Goal: Task Accomplishment & Management: Manage account settings

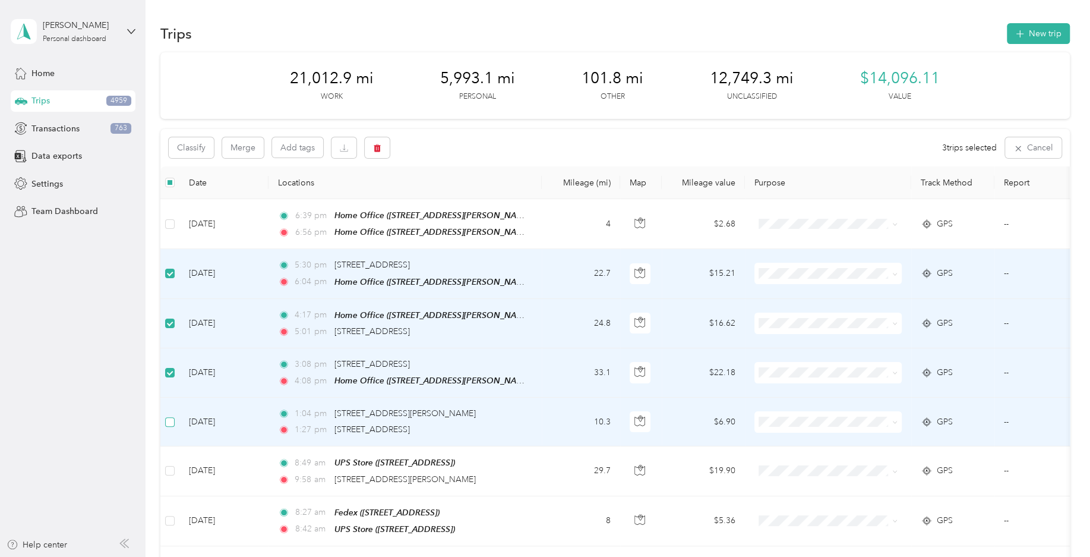
click at [172, 425] on label at bounding box center [170, 421] width 10 height 13
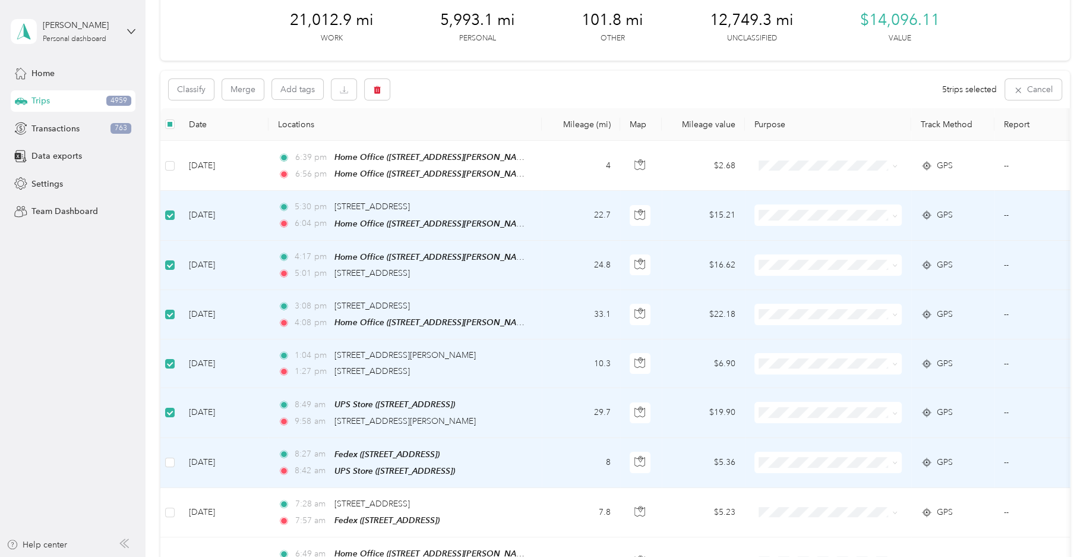
scroll to position [117, 0]
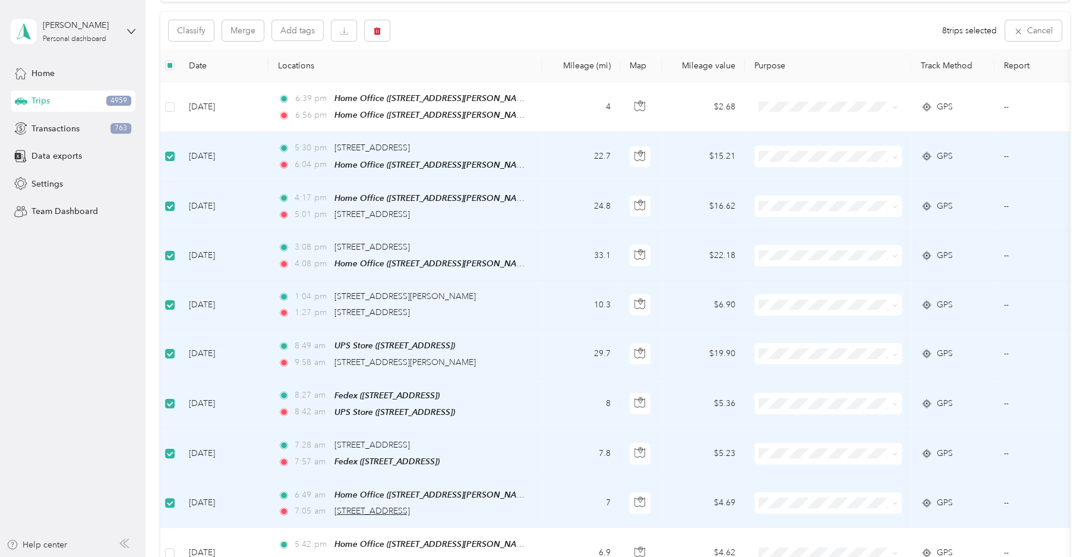
drag, startPoint x: 462, startPoint y: 507, endPoint x: 341, endPoint y: 509, distance: 121.2
click at [336, 509] on div "7:05 am [STREET_ADDRESS]" at bounding box center [403, 510] width 250 height 13
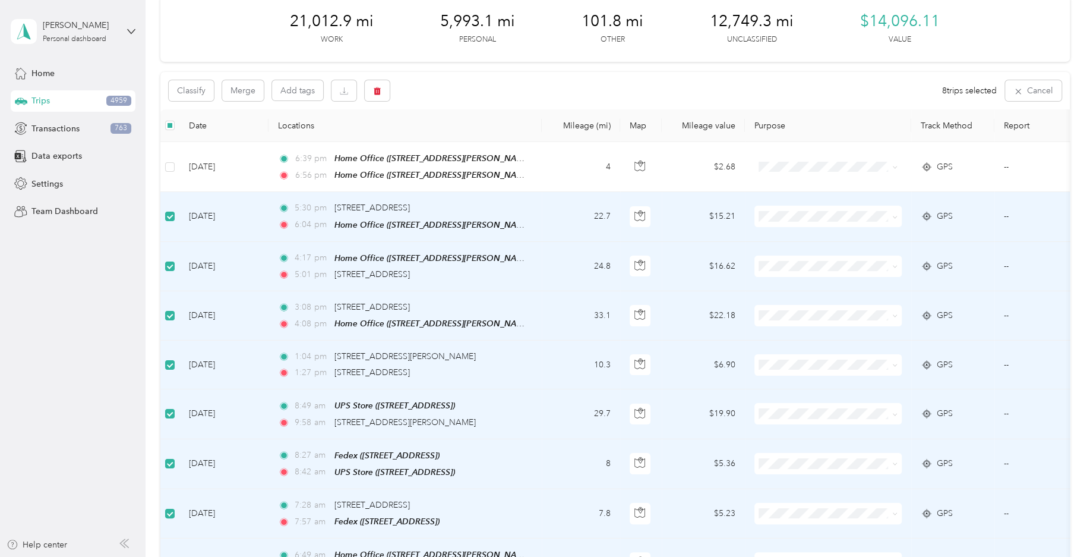
scroll to position [58, 0]
click at [199, 90] on button "Classify" at bounding box center [191, 89] width 45 height 21
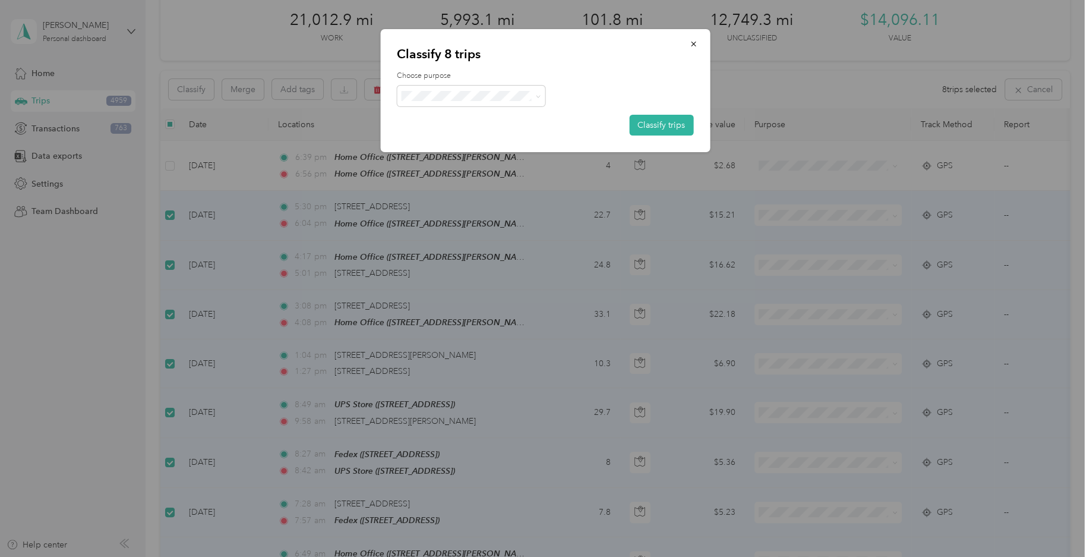
click at [448, 225] on span "Field Nation" at bounding box center [481, 223] width 110 height 12
click at [658, 122] on button "Classify trips" at bounding box center [661, 125] width 64 height 21
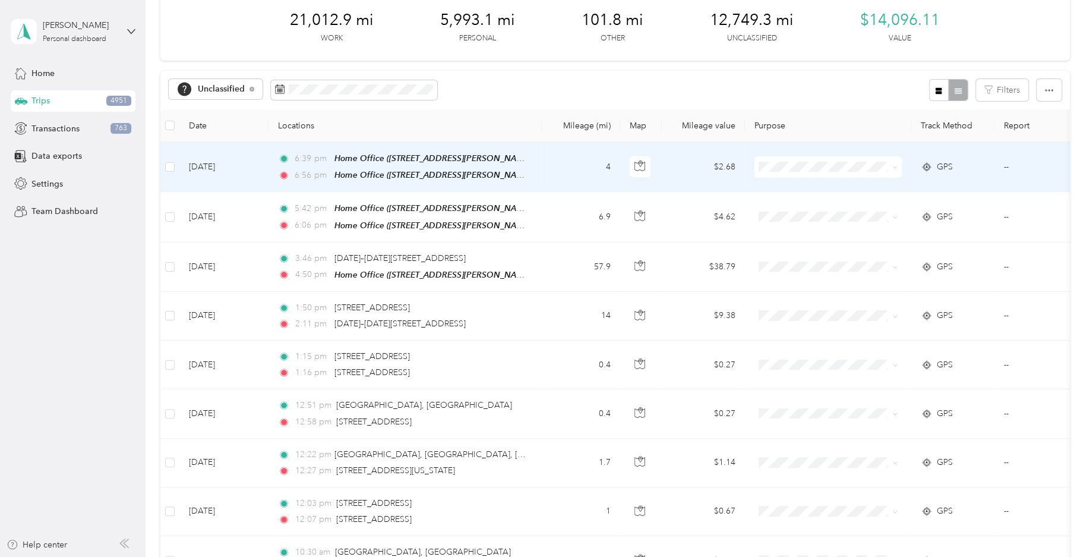
click at [176, 163] on td at bounding box center [169, 167] width 19 height 50
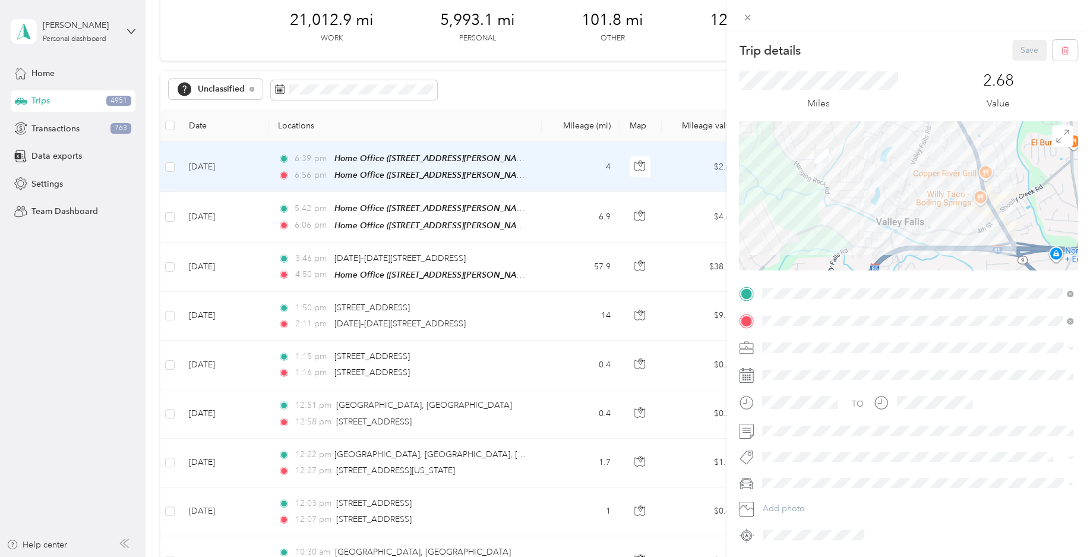
click at [176, 163] on div "Trip details Save This trip cannot be edited because it is either under review,…" at bounding box center [545, 278] width 1090 height 557
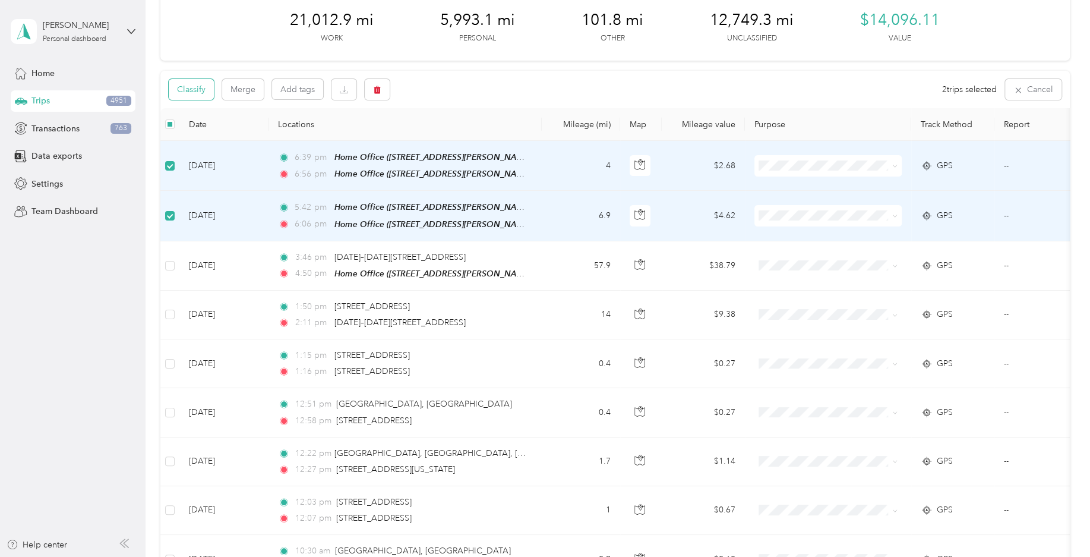
click at [203, 86] on button "Classify" at bounding box center [191, 89] width 45 height 21
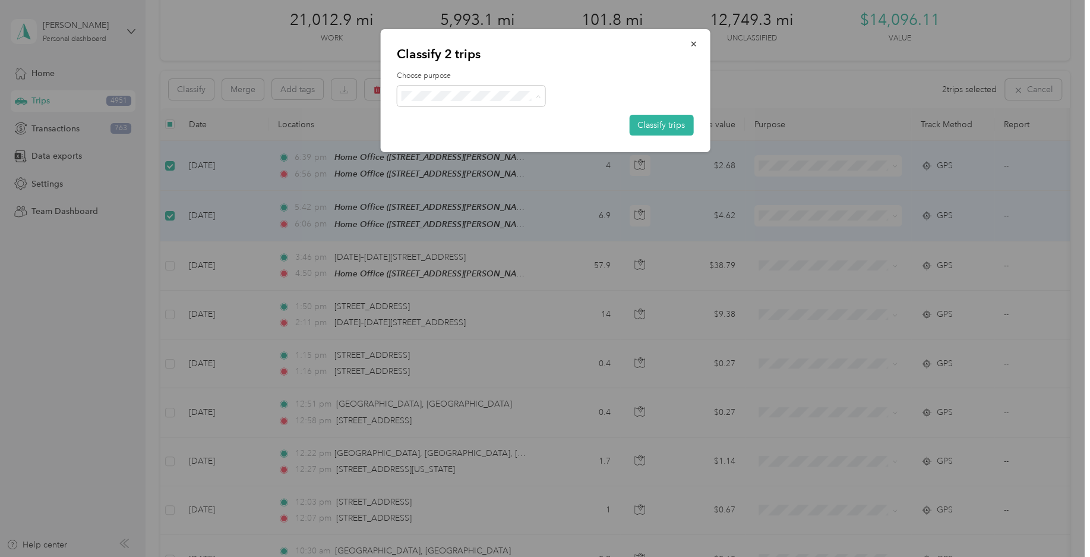
click at [461, 150] on ol "Work Personal Workmarket Consultant Field Nation Other Charity Medical Moving C…" at bounding box center [471, 191] width 149 height 166
click at [680, 124] on button "Classify trips" at bounding box center [661, 125] width 64 height 21
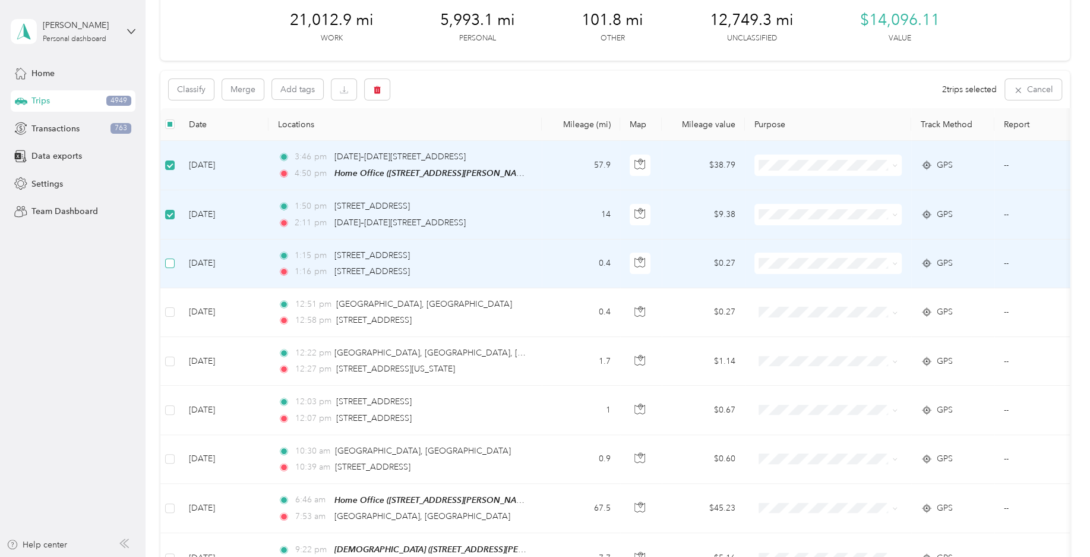
click at [169, 257] on label at bounding box center [170, 263] width 10 height 13
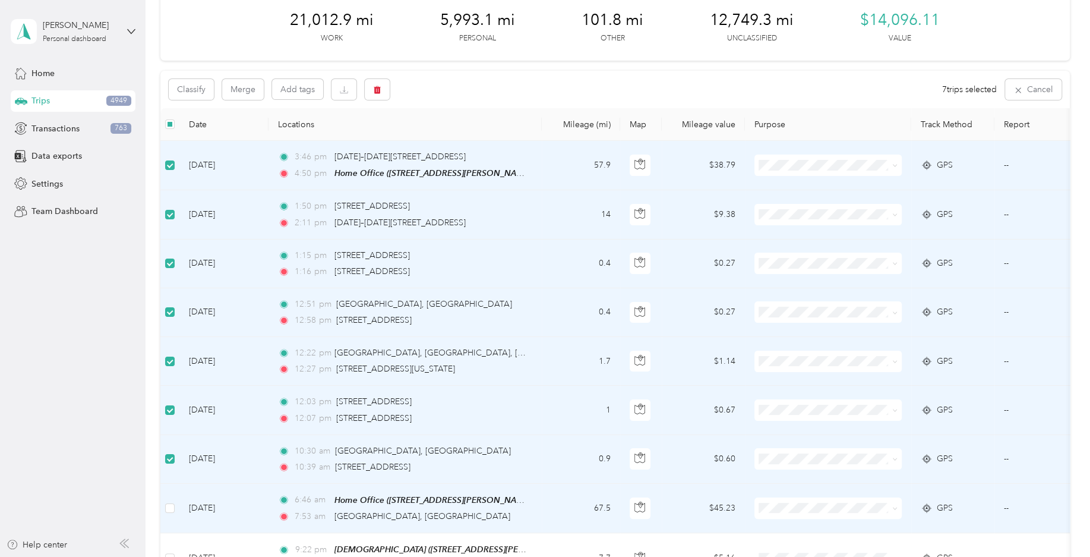
click at [176, 509] on td at bounding box center [169, 508] width 19 height 49
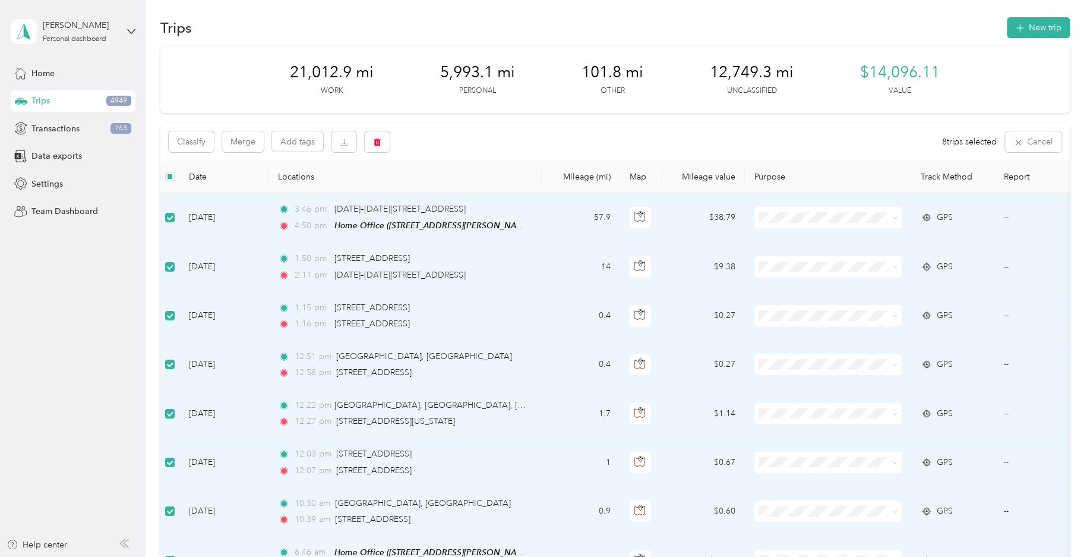
scroll to position [0, 0]
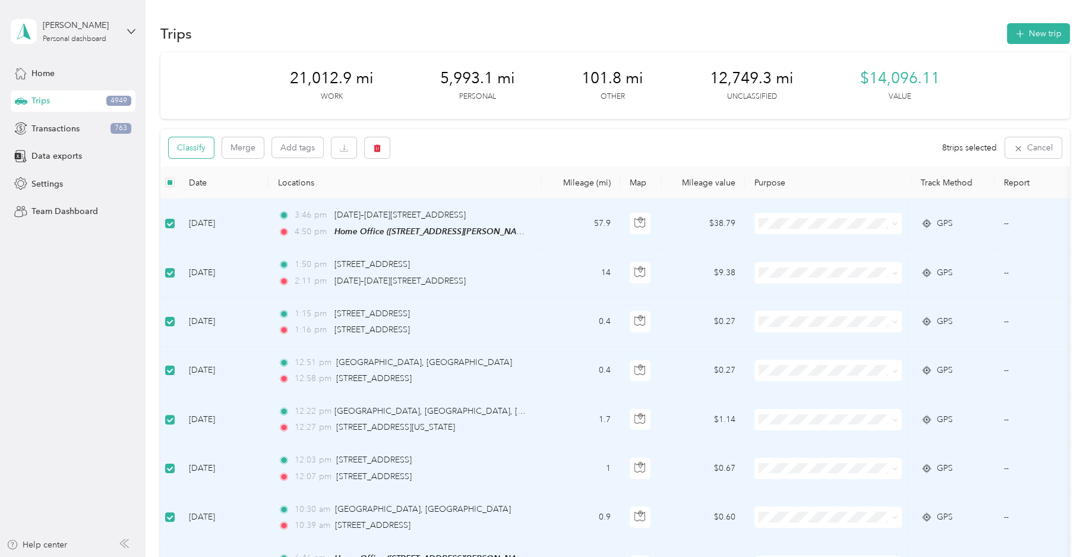
click at [206, 148] on button "Classify" at bounding box center [191, 147] width 45 height 21
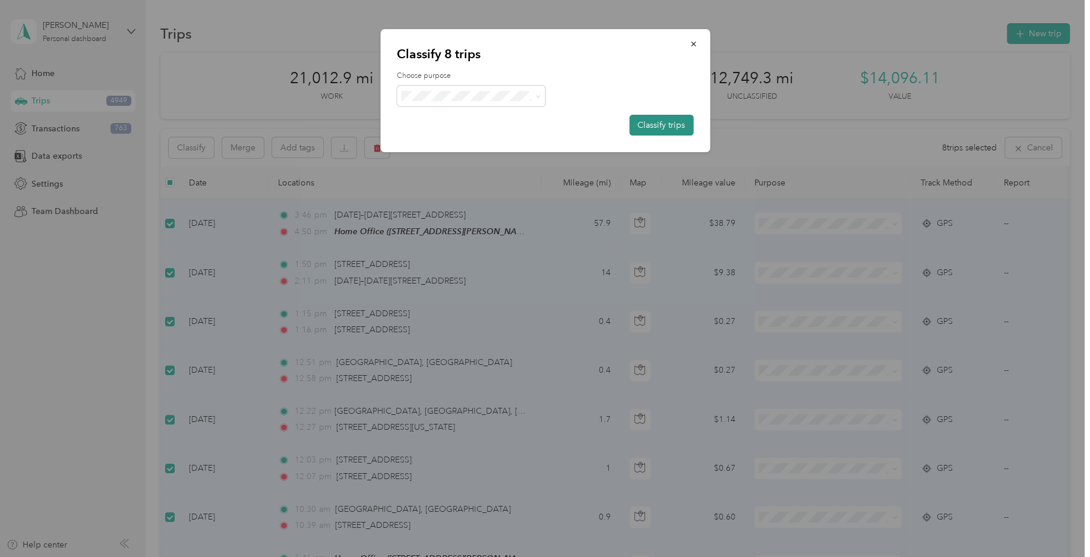
click at [670, 121] on button "Classify trips" at bounding box center [661, 125] width 64 height 21
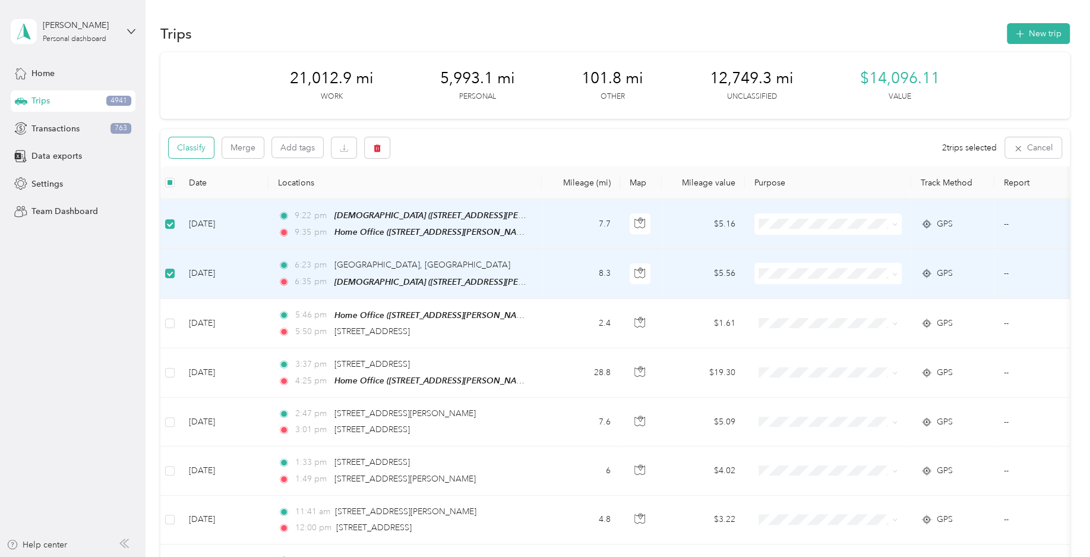
click at [201, 147] on button "Classify" at bounding box center [191, 147] width 45 height 21
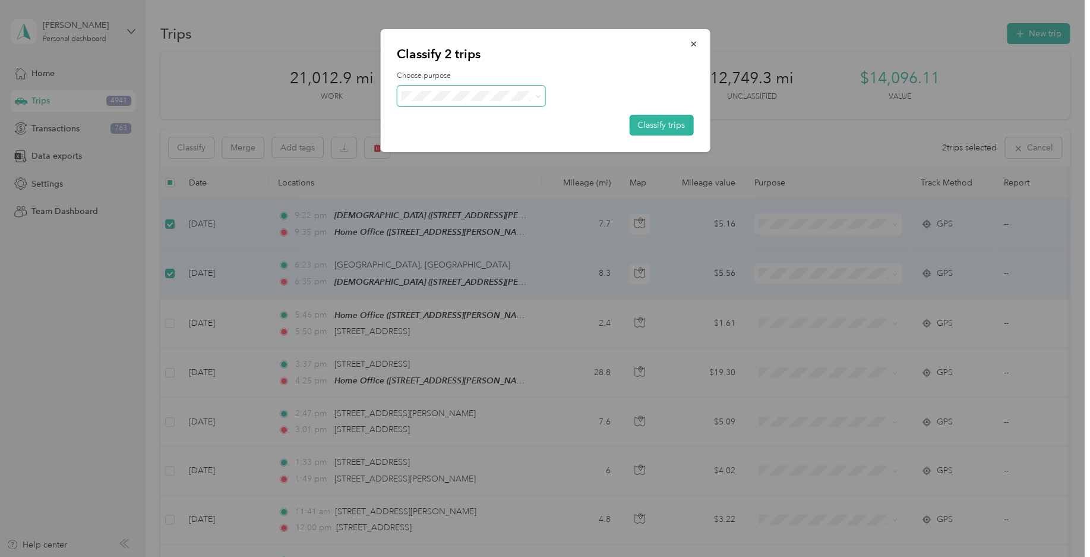
click at [466, 105] on span at bounding box center [471, 96] width 149 height 21
click at [444, 144] on span "Personal" at bounding box center [471, 142] width 132 height 15
click at [644, 124] on button "Classify trips" at bounding box center [661, 125] width 64 height 21
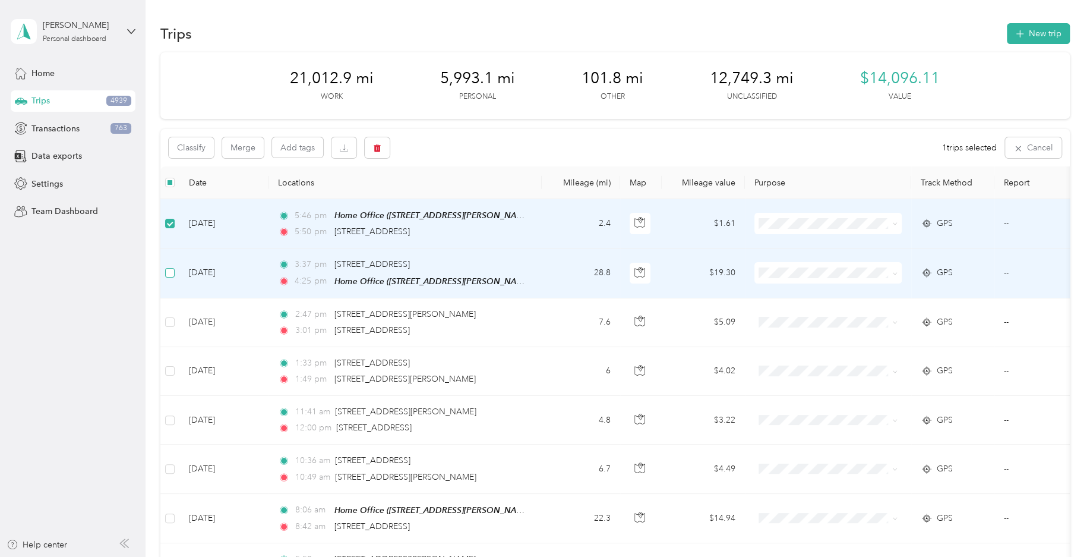
click at [168, 266] on label at bounding box center [170, 272] width 10 height 13
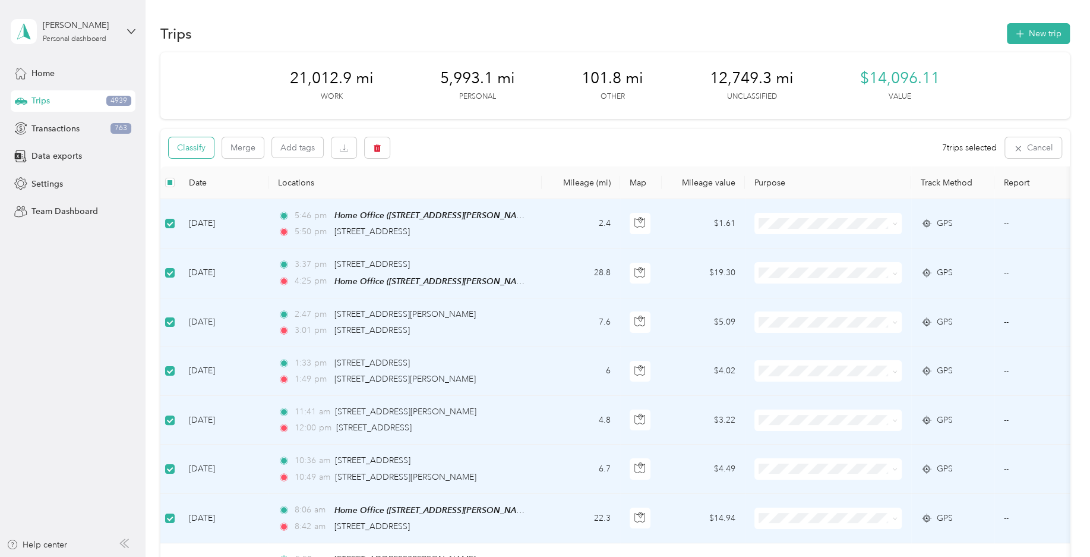
click at [208, 150] on button "Classify" at bounding box center [191, 147] width 45 height 21
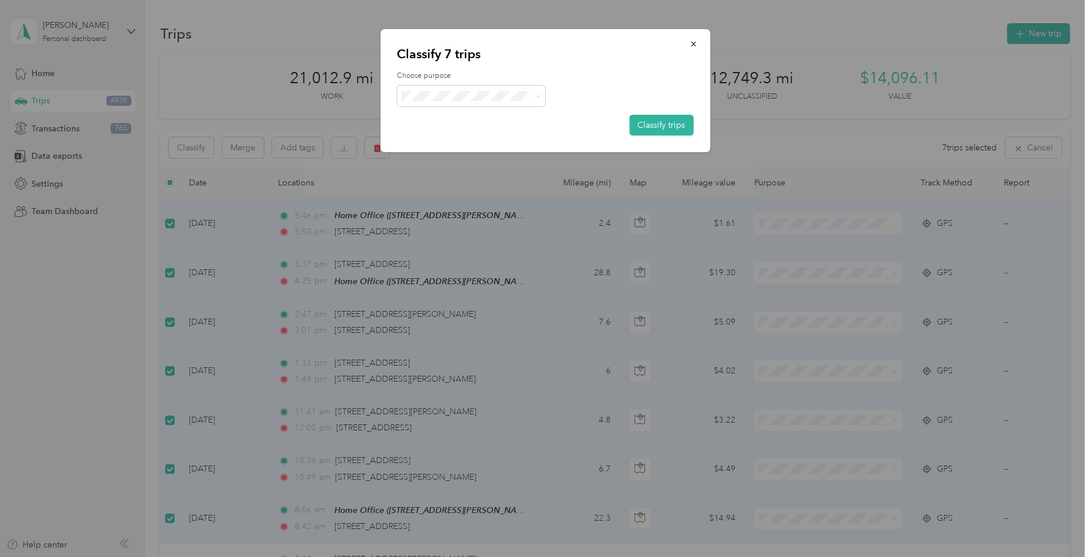
click at [452, 225] on span "Field Nation" at bounding box center [481, 222] width 110 height 12
click at [645, 125] on button "Classify trips" at bounding box center [661, 125] width 64 height 21
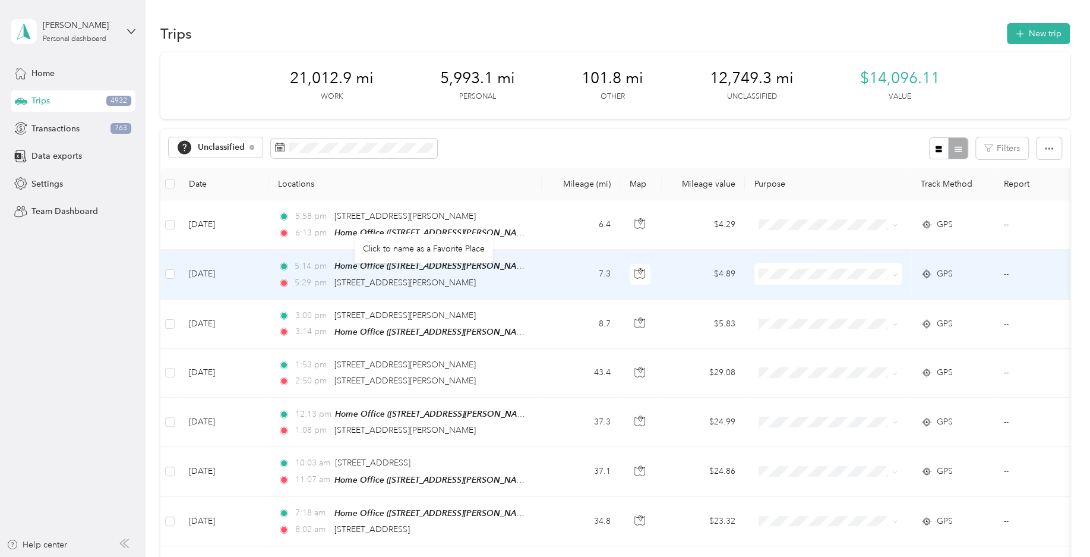
drag, startPoint x: 522, startPoint y: 282, endPoint x: 334, endPoint y: 281, distance: 187.7
click at [334, 281] on div "5:29 pm [STREET_ADDRESS][PERSON_NAME]" at bounding box center [403, 282] width 250 height 13
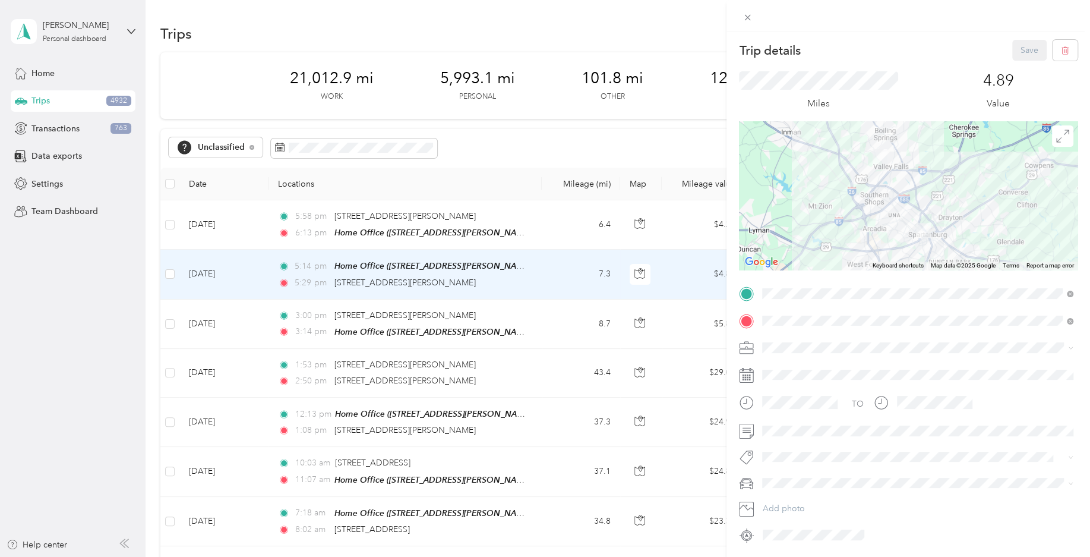
click at [168, 225] on div "Trip details Save This trip cannot be edited because it is either under review,…" at bounding box center [545, 278] width 1090 height 557
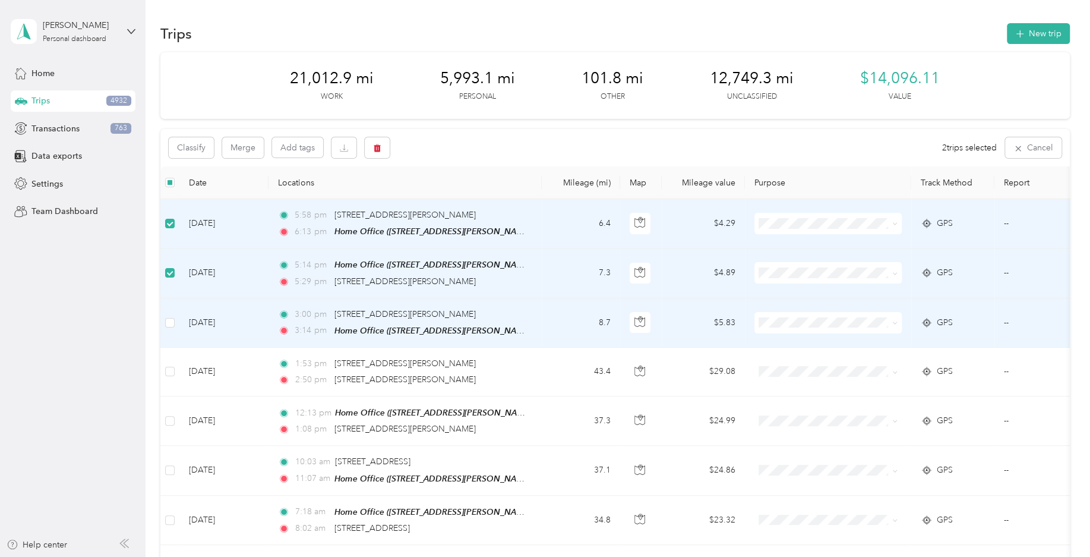
drag, startPoint x: 507, startPoint y: 313, endPoint x: 329, endPoint y: 309, distance: 177.7
click at [329, 309] on div "3:00 pm [STREET_ADDRESS][PERSON_NAME]" at bounding box center [403, 314] width 250 height 13
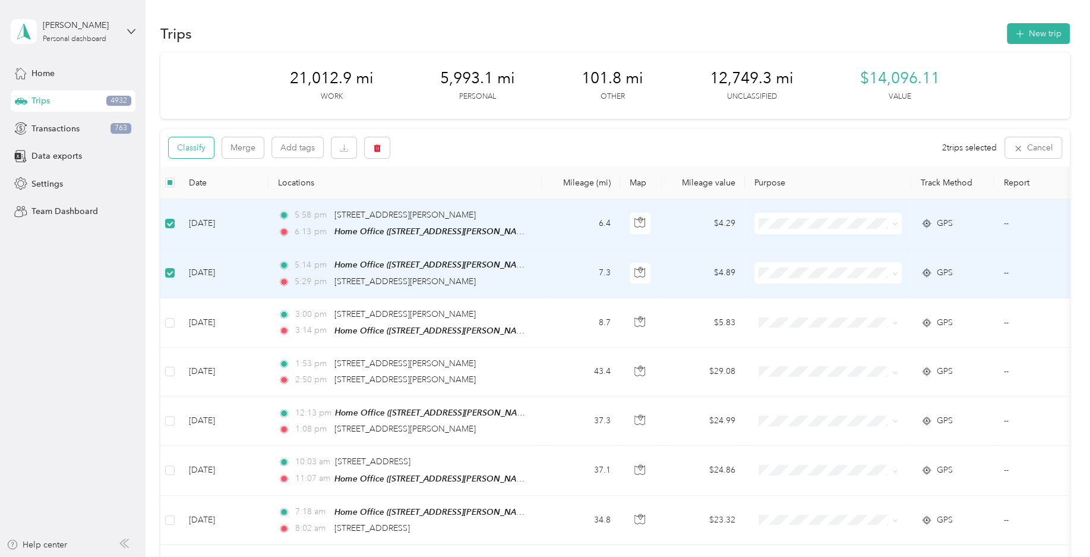
click at [203, 147] on button "Classify" at bounding box center [191, 147] width 45 height 21
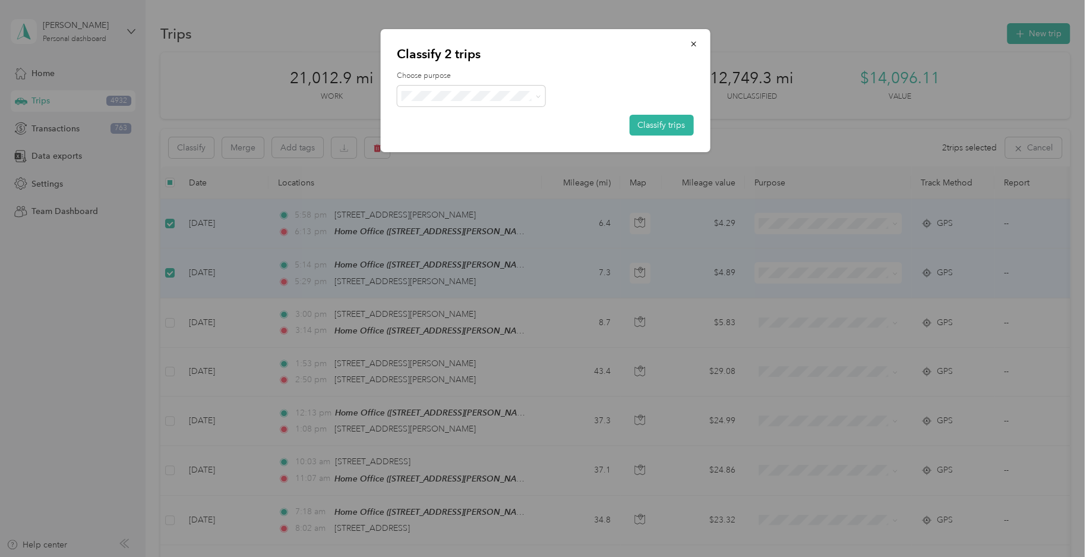
click at [545, 93] on div at bounding box center [545, 96] width 296 height 21
click at [460, 144] on span "Personal" at bounding box center [471, 142] width 132 height 15
click at [642, 121] on button "Classify trips" at bounding box center [661, 125] width 64 height 21
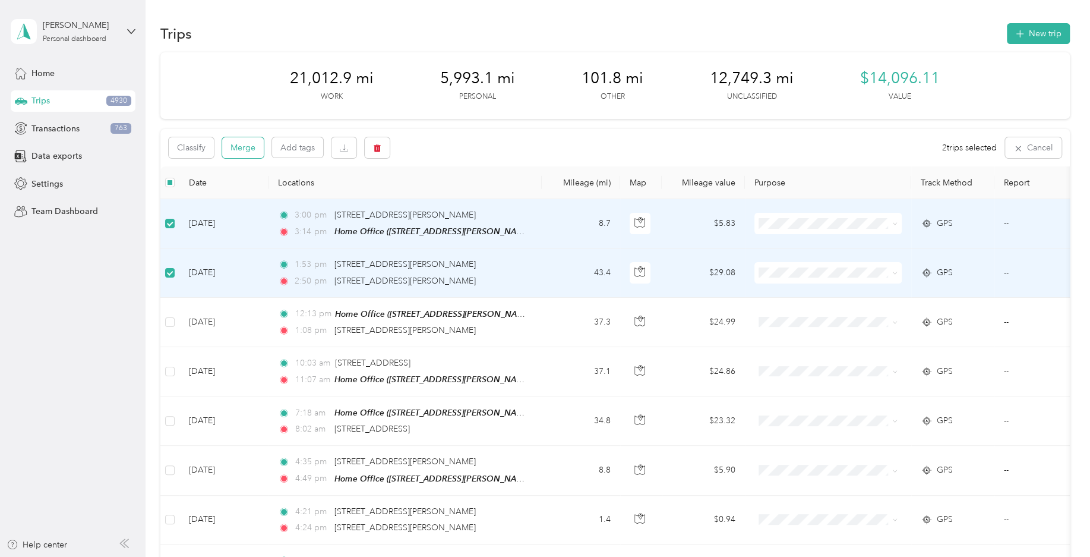
click at [248, 152] on button "Merge" at bounding box center [243, 147] width 42 height 21
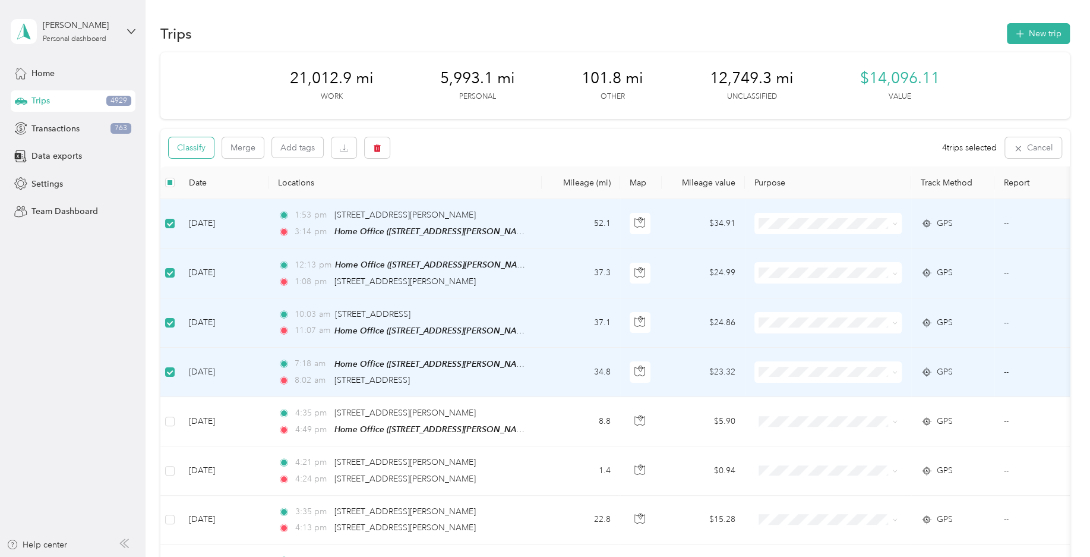
click at [210, 151] on button "Classify" at bounding box center [191, 147] width 45 height 21
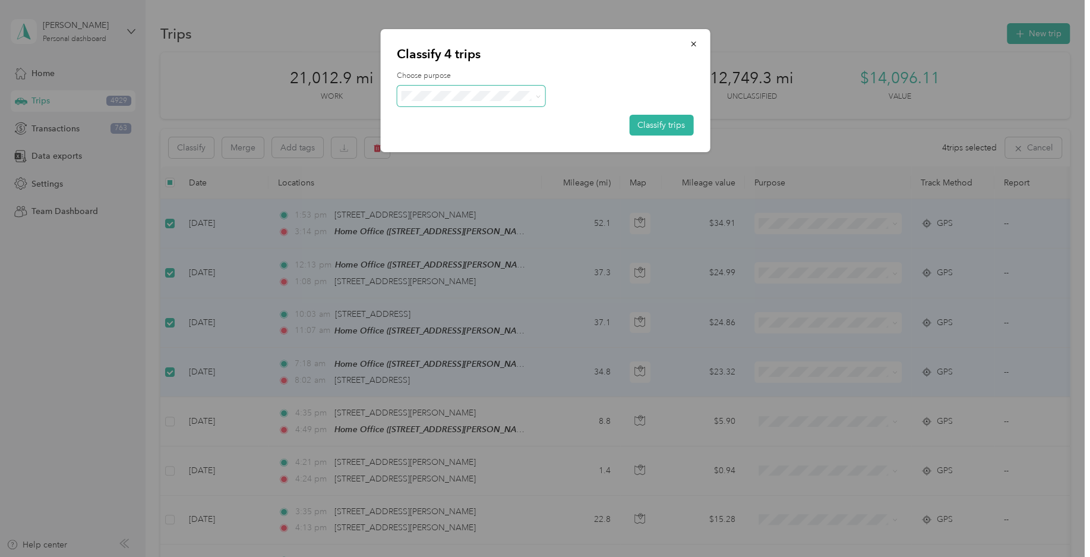
click at [463, 103] on span at bounding box center [471, 96] width 149 height 21
click at [476, 228] on li "Field Nation" at bounding box center [471, 226] width 149 height 23
click at [667, 123] on button "Classify trips" at bounding box center [661, 125] width 64 height 21
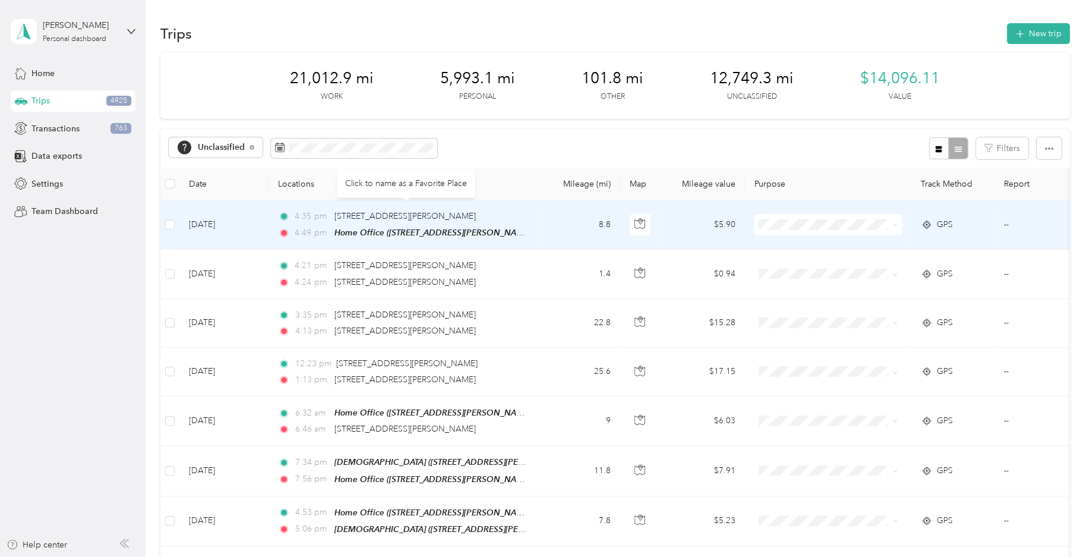
drag, startPoint x: 491, startPoint y: 215, endPoint x: 330, endPoint y: 216, distance: 161.0
click at [330, 216] on div "4:35 pm [STREET_ADDRESS][PERSON_NAME]" at bounding box center [403, 216] width 250 height 13
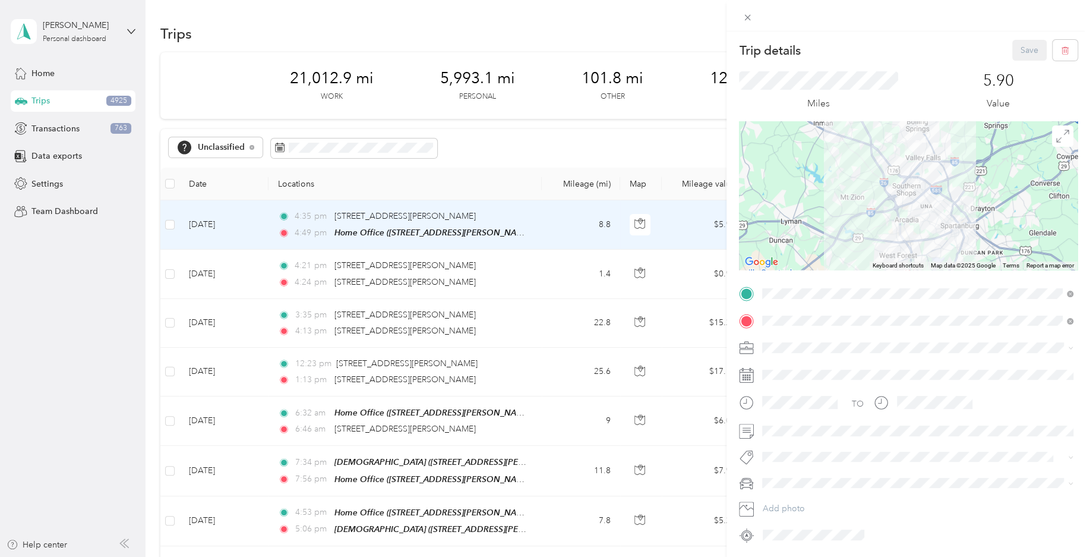
click at [169, 223] on div "Trip details Save This trip cannot be edited because it is either under review,…" at bounding box center [545, 278] width 1090 height 557
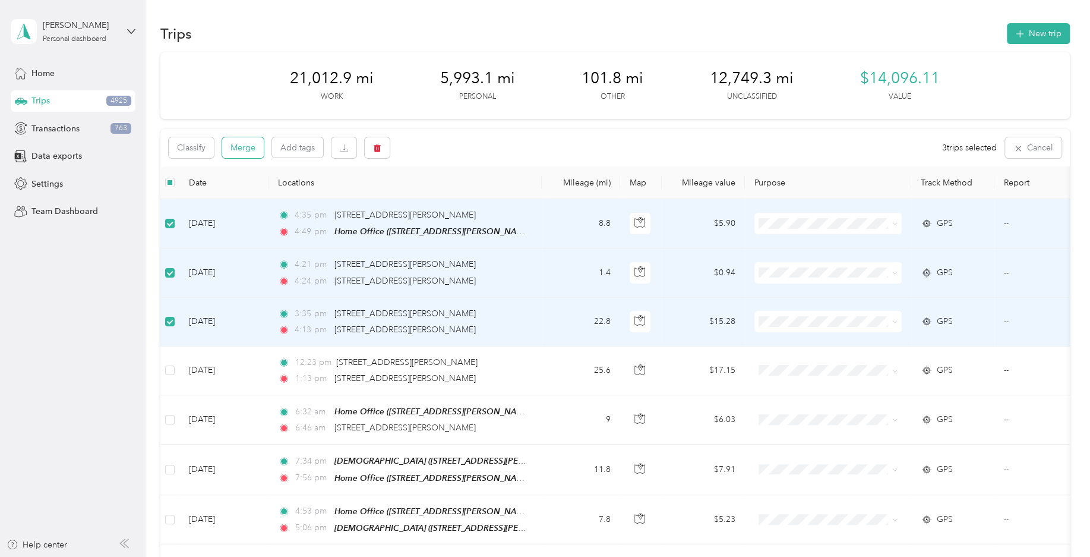
click at [247, 151] on button "Merge" at bounding box center [243, 147] width 42 height 21
click at [207, 150] on button "Classify" at bounding box center [191, 147] width 45 height 21
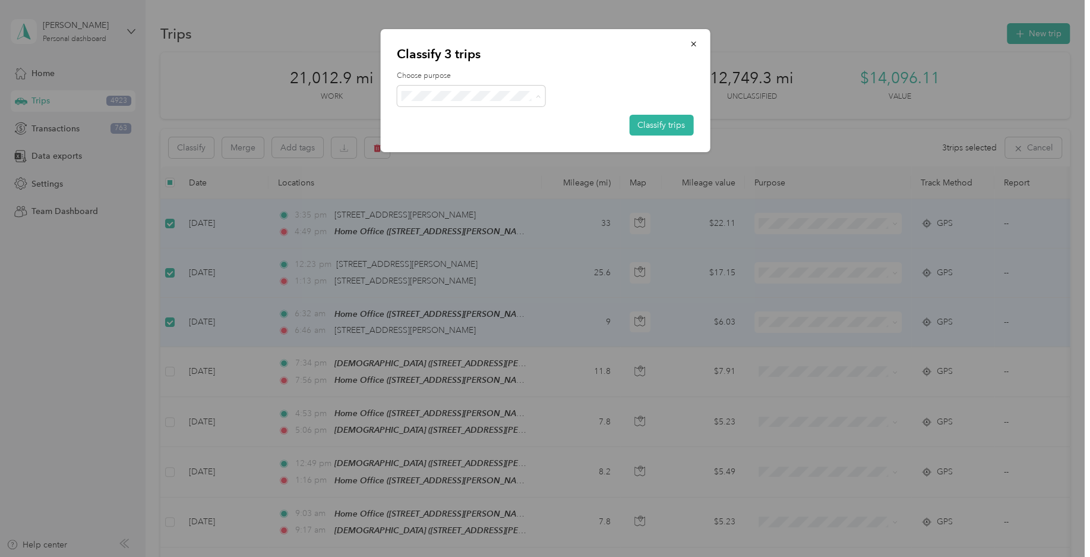
click at [459, 229] on li "Field Nation" at bounding box center [471, 226] width 149 height 23
click at [653, 127] on button "Classify trips" at bounding box center [661, 125] width 64 height 21
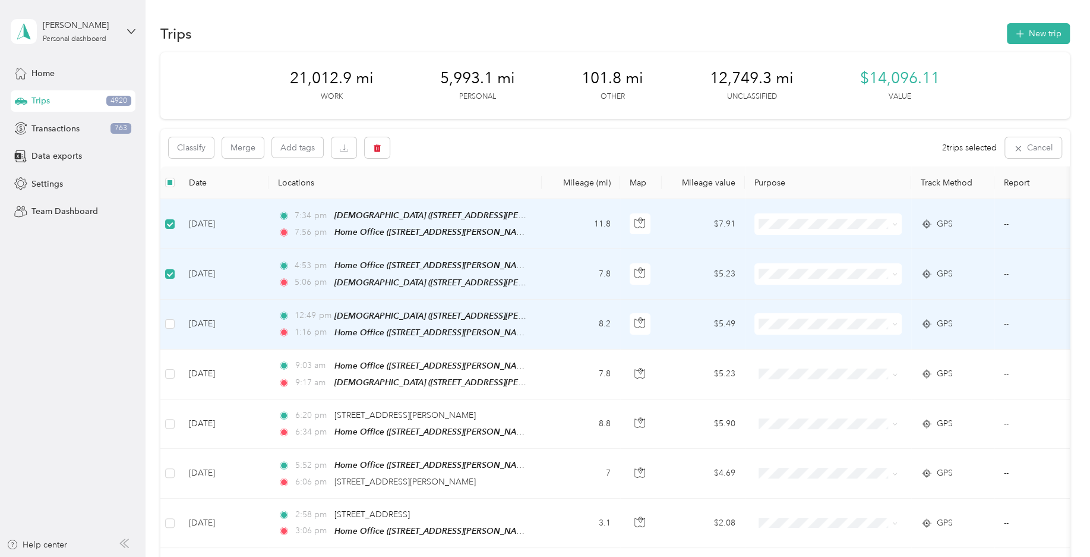
click at [175, 321] on td at bounding box center [169, 324] width 19 height 50
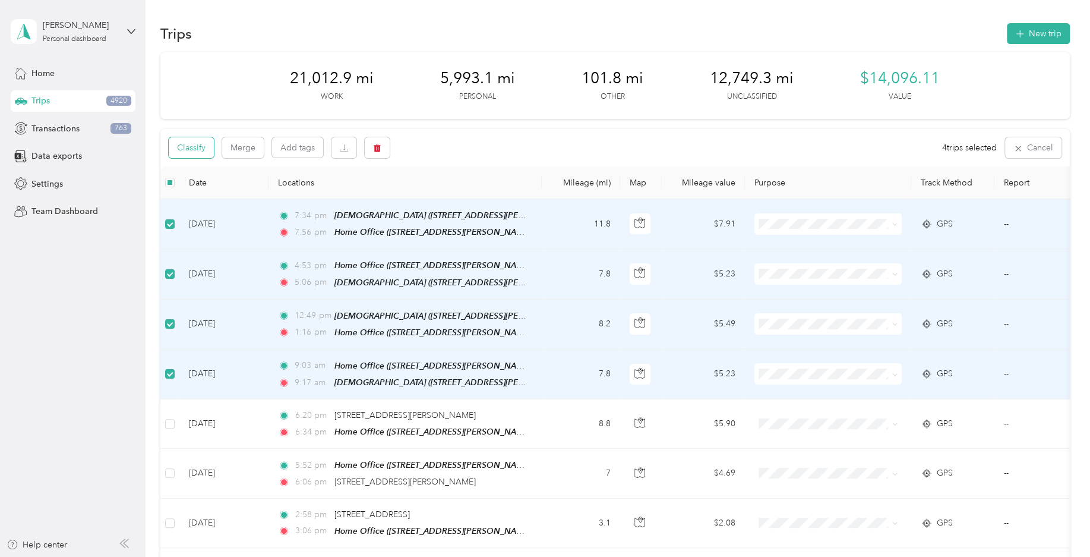
click at [201, 147] on button "Classify" at bounding box center [191, 147] width 45 height 21
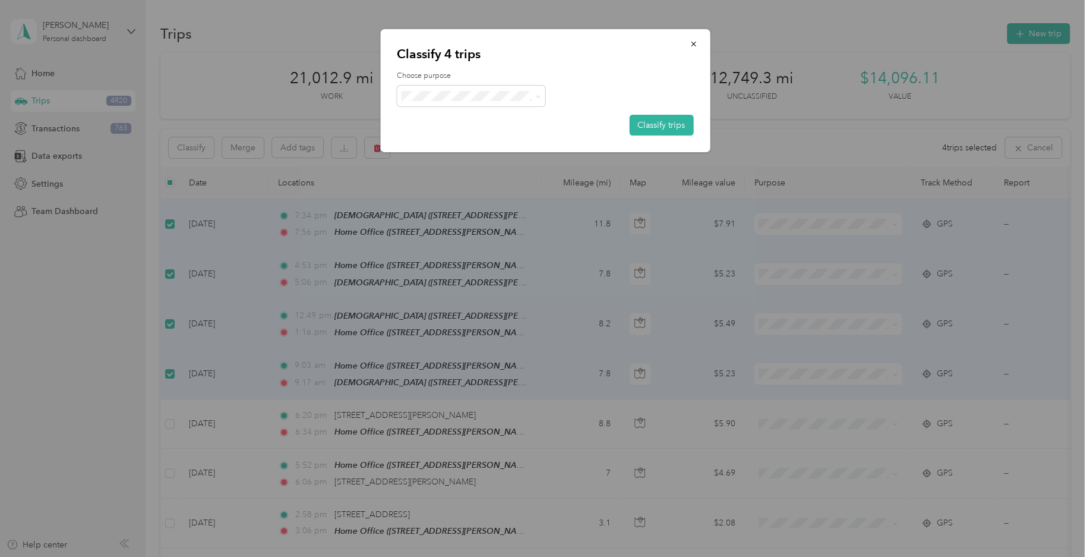
click at [462, 141] on span "Personal" at bounding box center [481, 141] width 110 height 12
click at [656, 126] on button "Classify trips" at bounding box center [661, 125] width 64 height 21
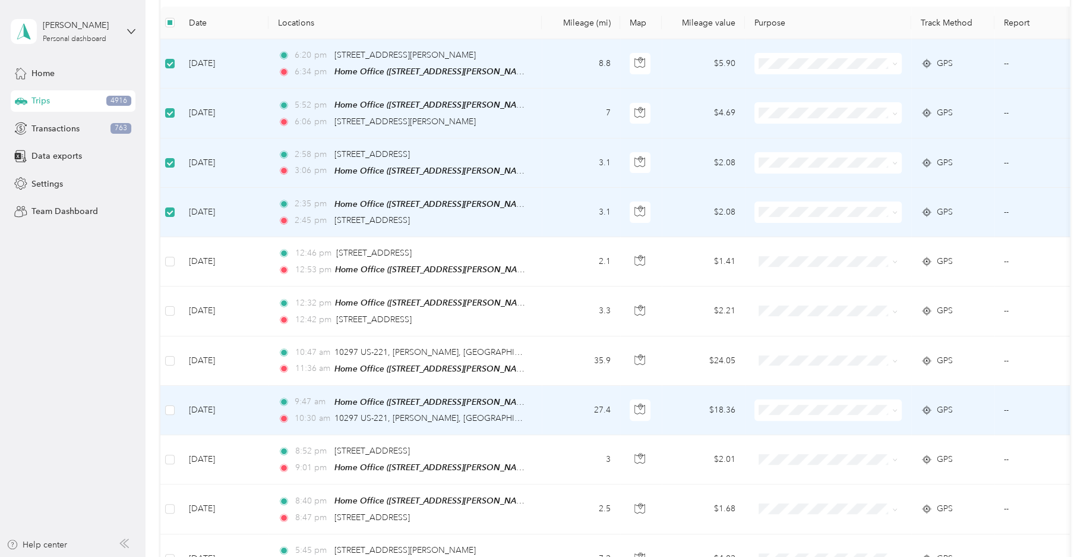
scroll to position [176, 0]
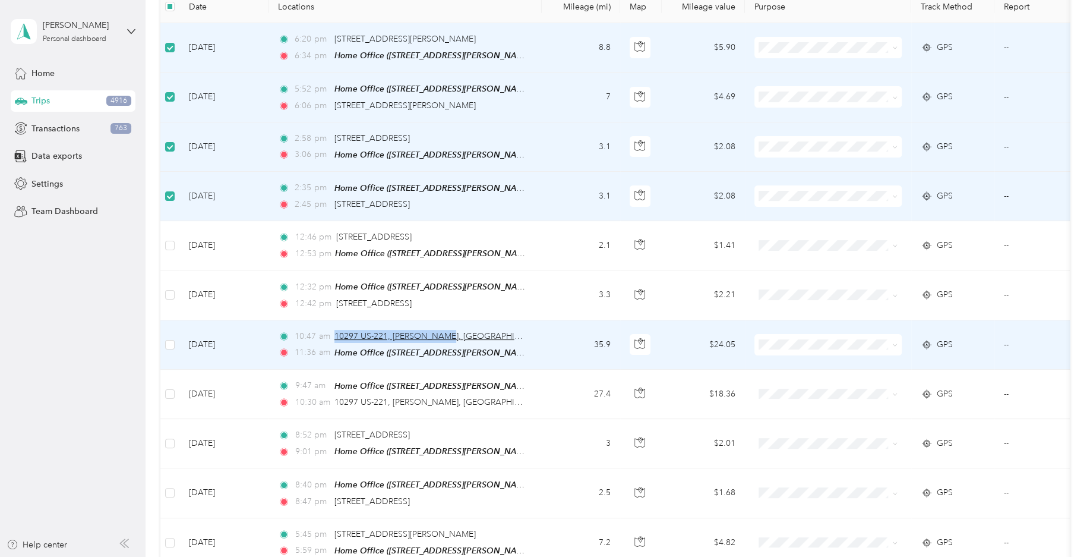
drag, startPoint x: 462, startPoint y: 331, endPoint x: 342, endPoint y: 333, distance: 120.6
click at [334, 331] on div "10:47 am 10297 US-221, [PERSON_NAME], [GEOGRAPHIC_DATA]" at bounding box center [403, 336] width 250 height 13
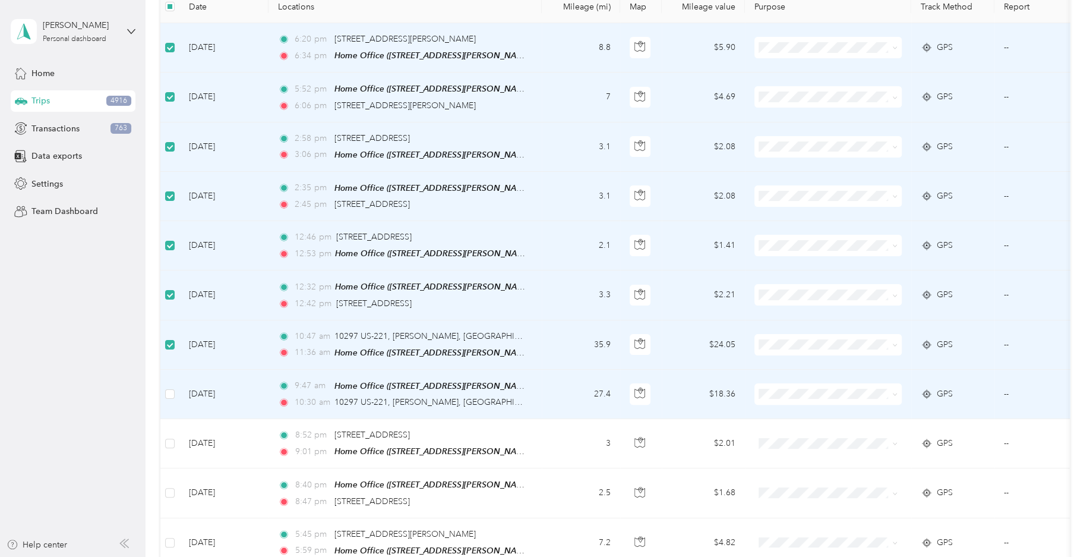
click at [165, 390] on td at bounding box center [169, 393] width 19 height 49
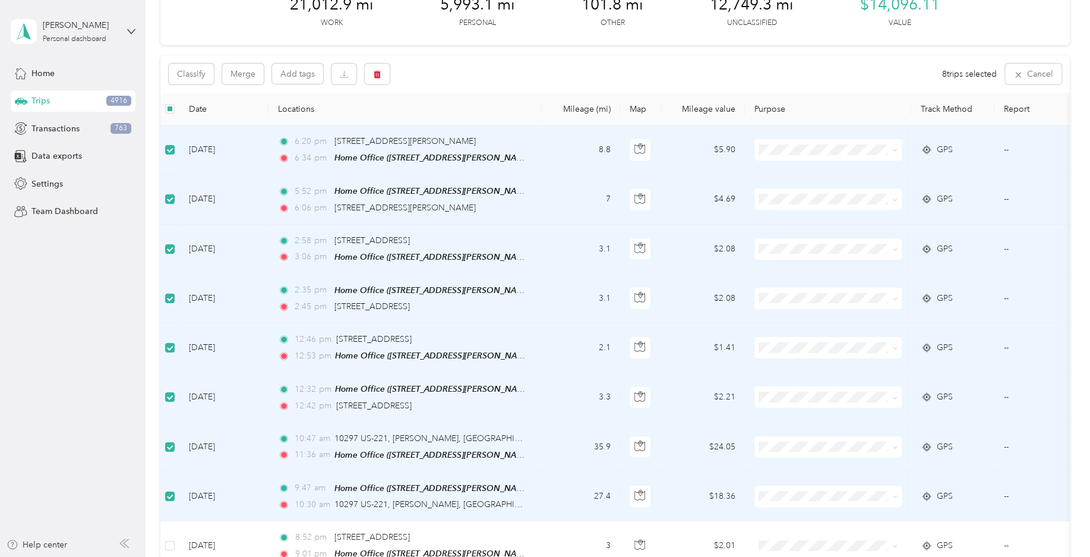
scroll to position [58, 0]
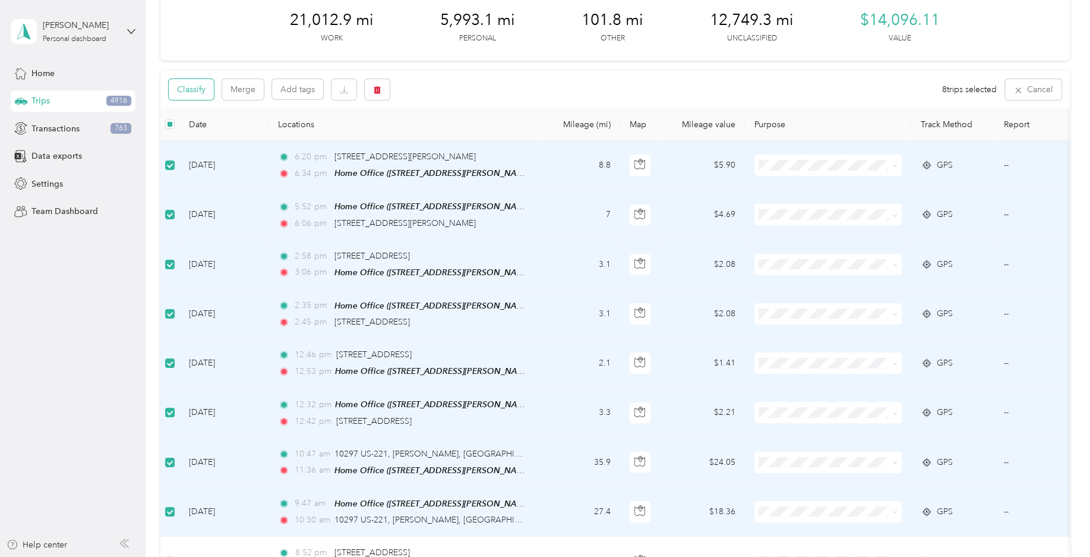
click at [204, 83] on button "Classify" at bounding box center [191, 89] width 45 height 21
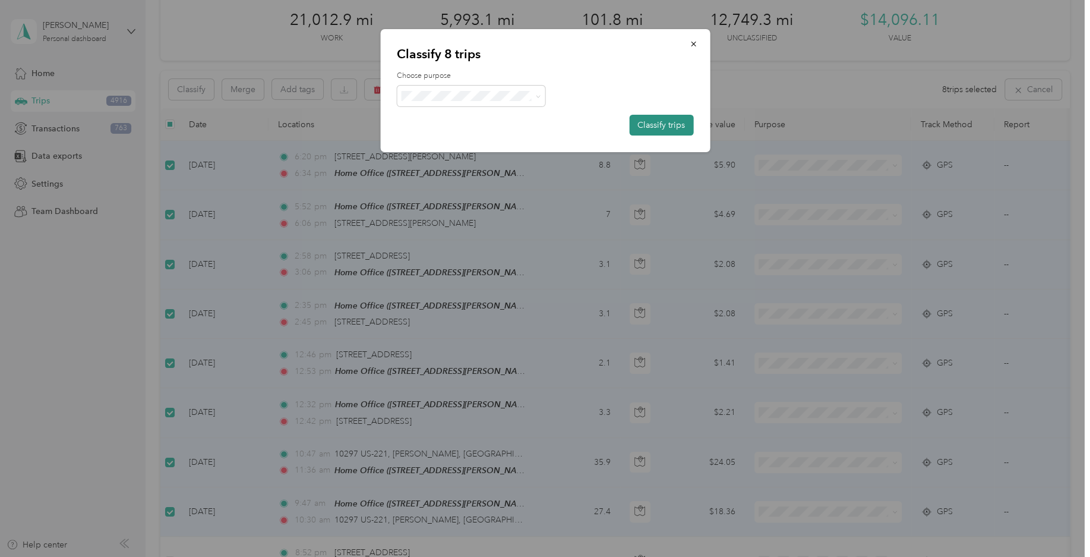
click at [656, 122] on button "Classify trips" at bounding box center [661, 125] width 64 height 21
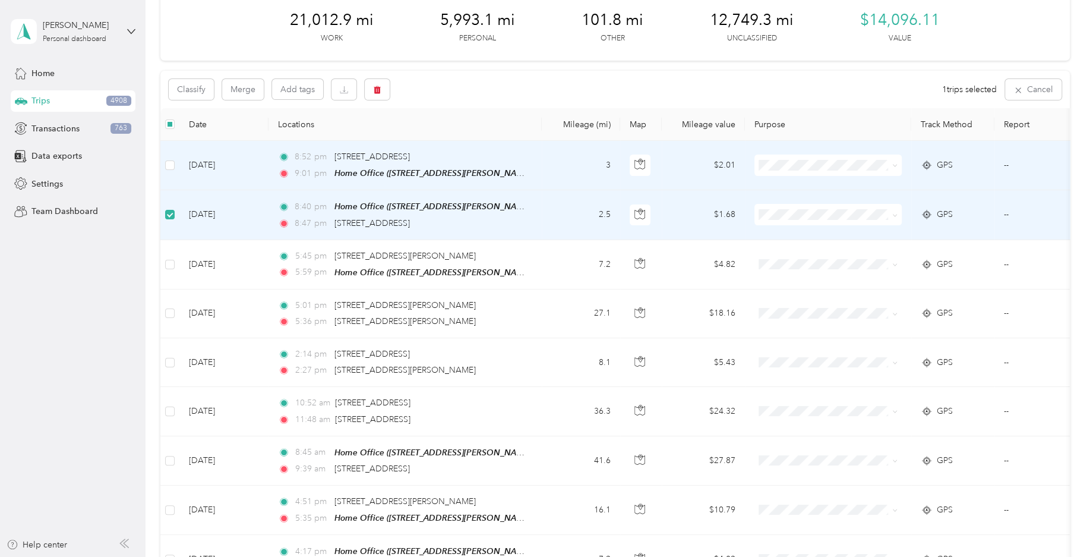
click at [176, 162] on td at bounding box center [169, 165] width 19 height 49
click at [203, 87] on button "Classify" at bounding box center [191, 89] width 45 height 21
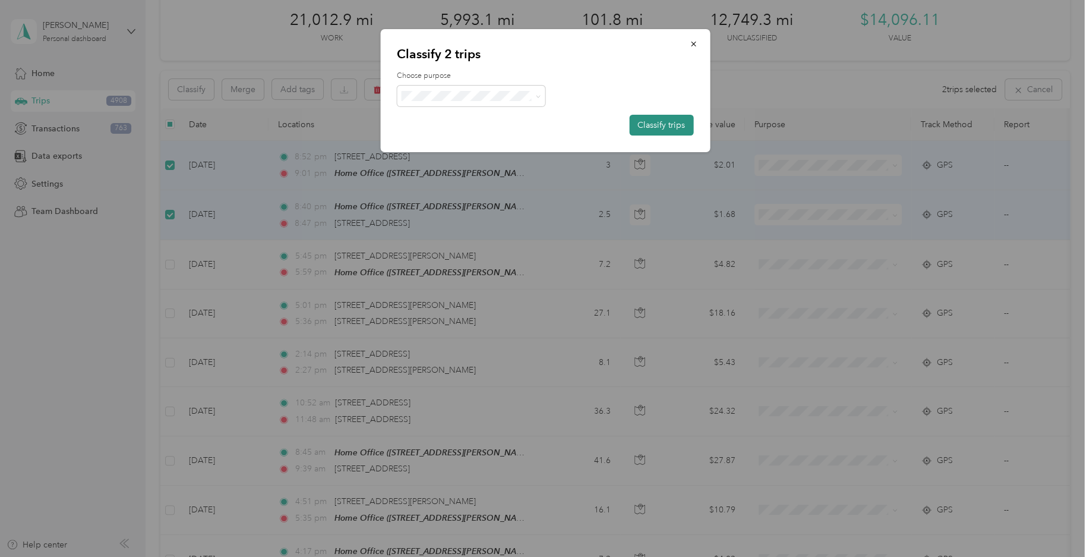
click at [639, 122] on button "Classify trips" at bounding box center [661, 125] width 64 height 21
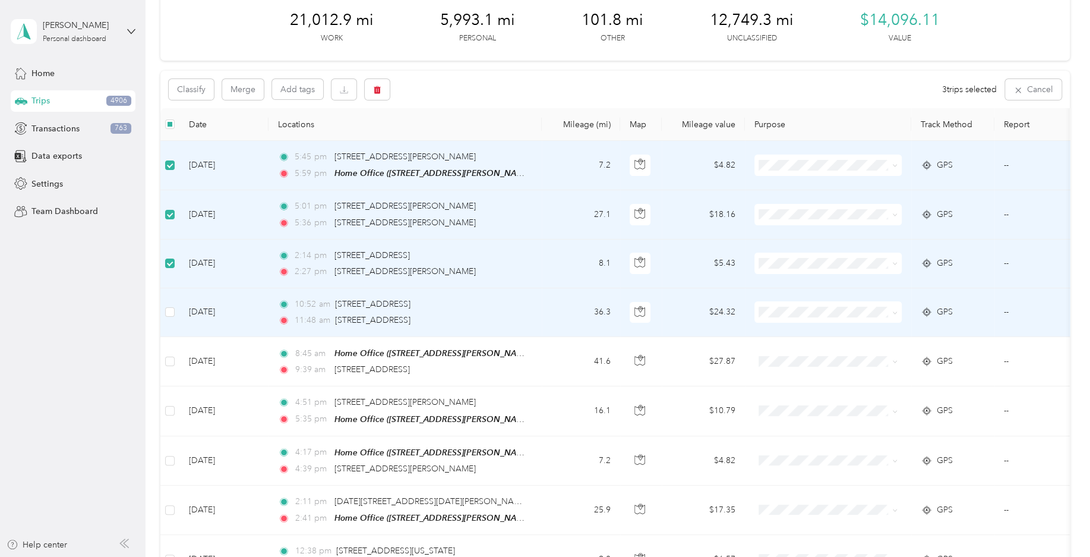
click at [167, 317] on td at bounding box center [169, 312] width 19 height 49
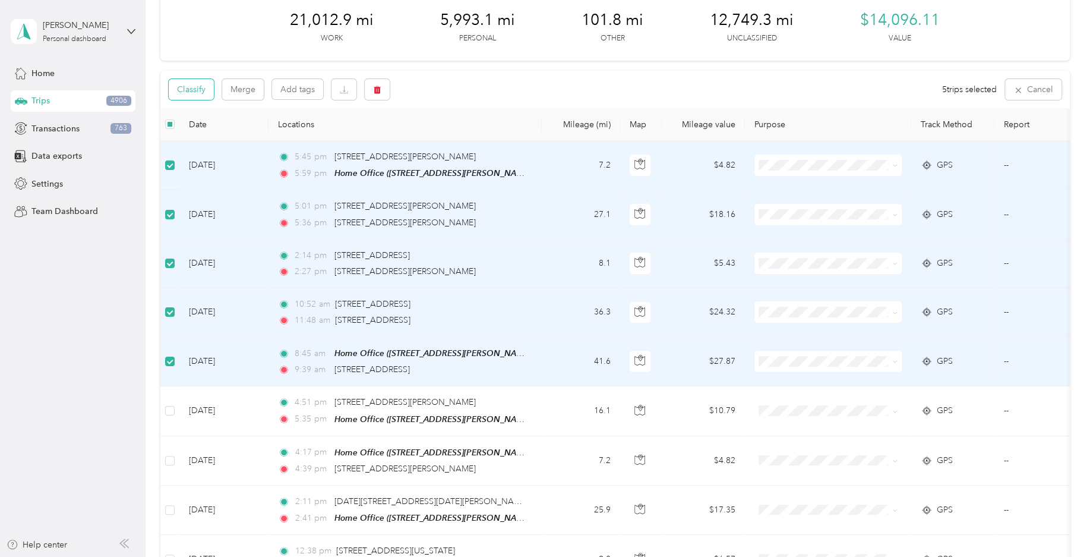
click at [209, 94] on button "Classify" at bounding box center [191, 89] width 45 height 21
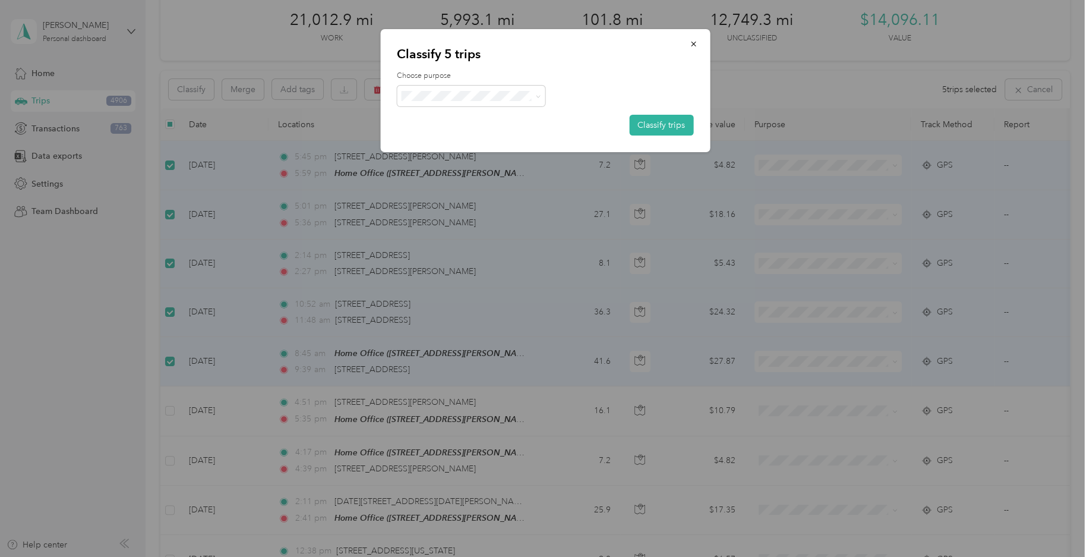
click at [465, 230] on li "Field Nation" at bounding box center [471, 222] width 149 height 23
click at [669, 123] on button "Classify trips" at bounding box center [661, 125] width 64 height 21
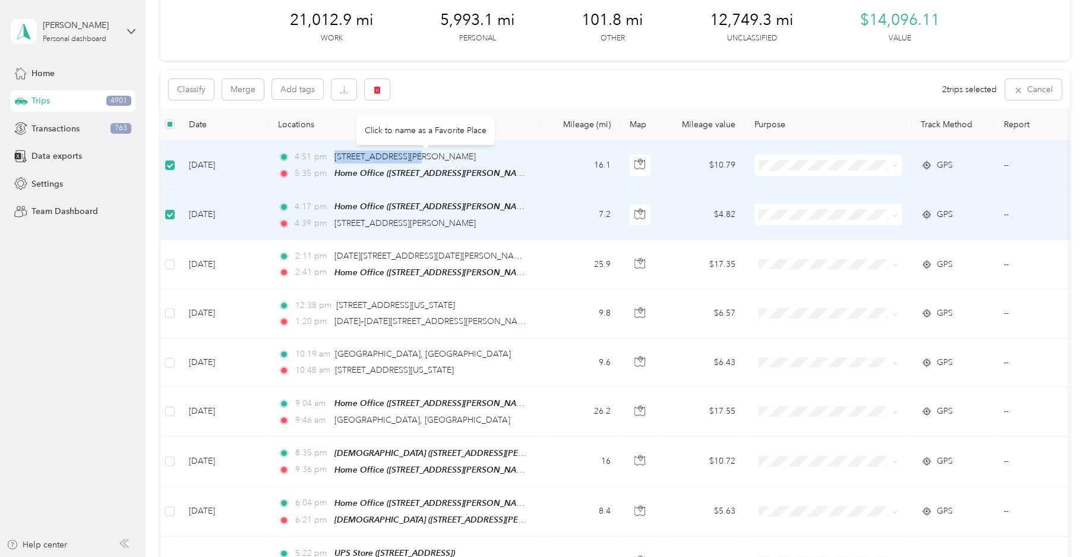
drag, startPoint x: 333, startPoint y: 154, endPoint x: 404, endPoint y: 162, distance: 71.7
click at [405, 162] on div "4:51 pm [STREET_ADDRESS][PERSON_NAME]" at bounding box center [403, 156] width 250 height 13
click at [205, 94] on button "Classify" at bounding box center [191, 89] width 45 height 21
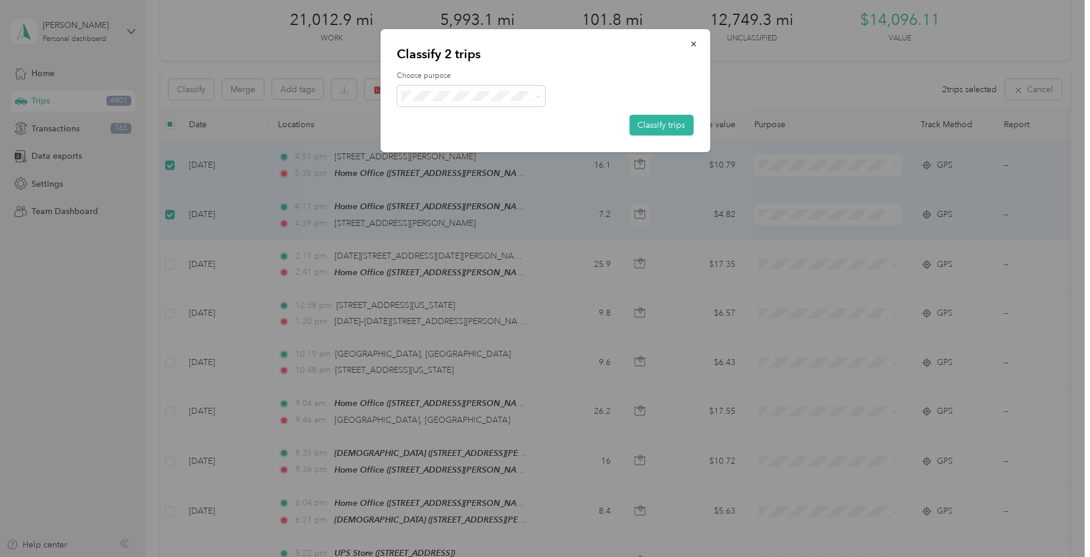
click at [459, 136] on span "Personal" at bounding box center [481, 137] width 110 height 12
click at [637, 125] on button "Classify trips" at bounding box center [661, 125] width 64 height 21
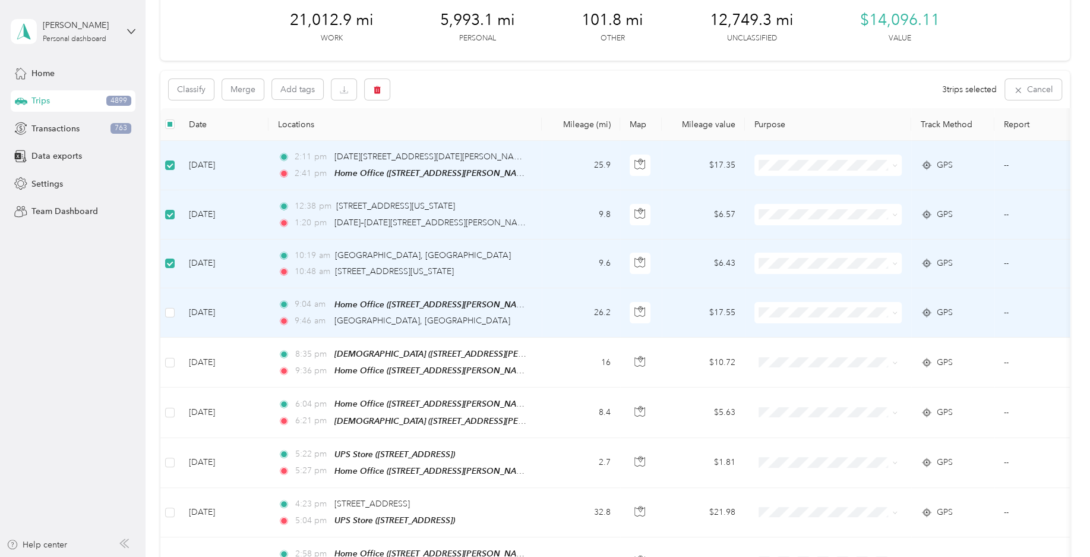
click at [172, 318] on td at bounding box center [169, 312] width 19 height 49
click at [200, 87] on button "Classify" at bounding box center [191, 89] width 45 height 21
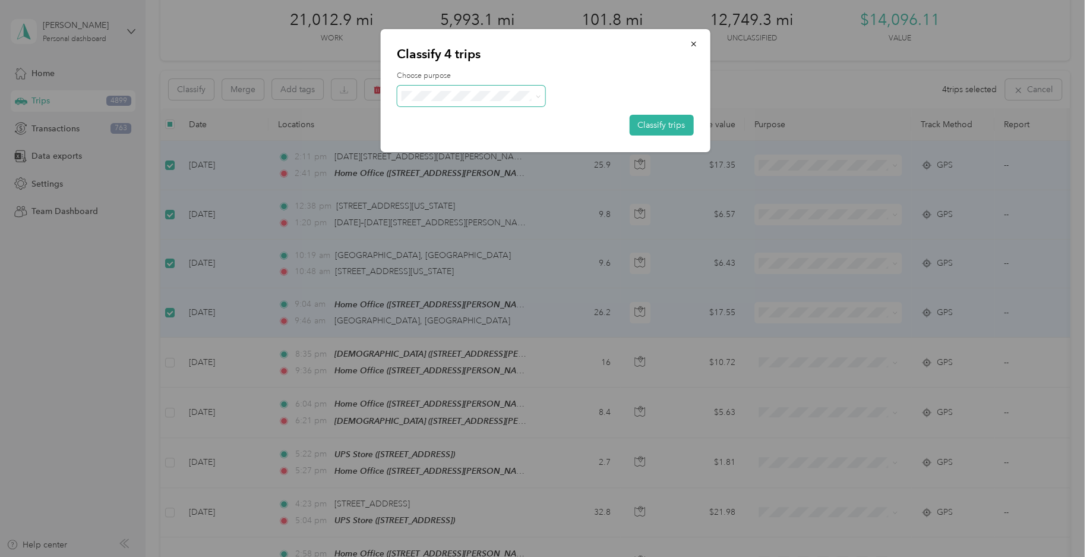
click at [469, 86] on span at bounding box center [471, 96] width 149 height 21
click at [476, 228] on span "Field Nation" at bounding box center [471, 224] width 132 height 15
click at [671, 127] on button "Classify trips" at bounding box center [661, 125] width 64 height 21
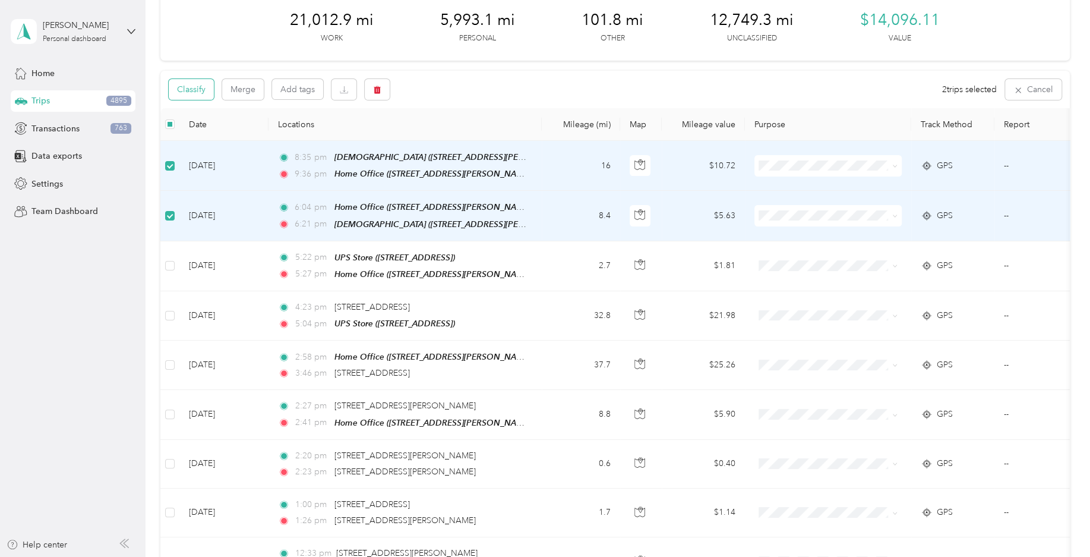
click at [204, 93] on button "Classify" at bounding box center [191, 89] width 45 height 21
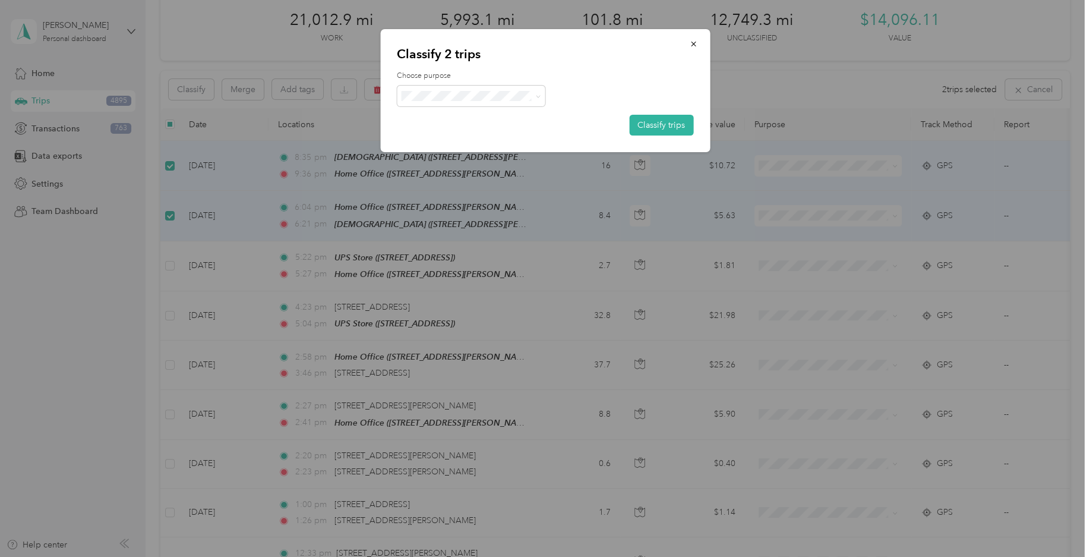
click at [471, 139] on span "Personal" at bounding box center [481, 137] width 110 height 12
click at [689, 127] on button "Classify trips" at bounding box center [661, 125] width 64 height 21
